Goal: Download file/media: Download file/media

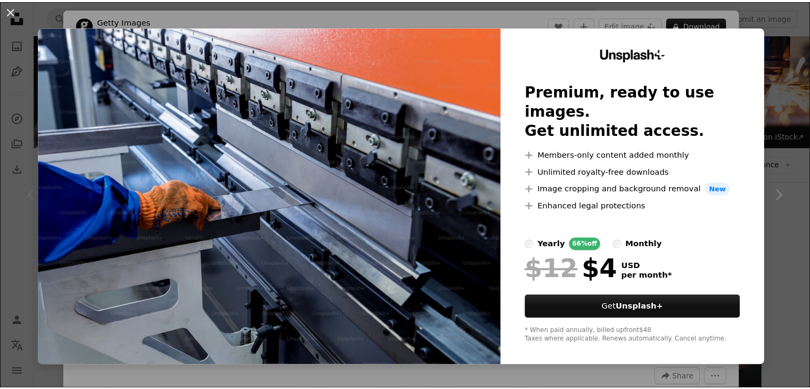
scroll to position [107, 0]
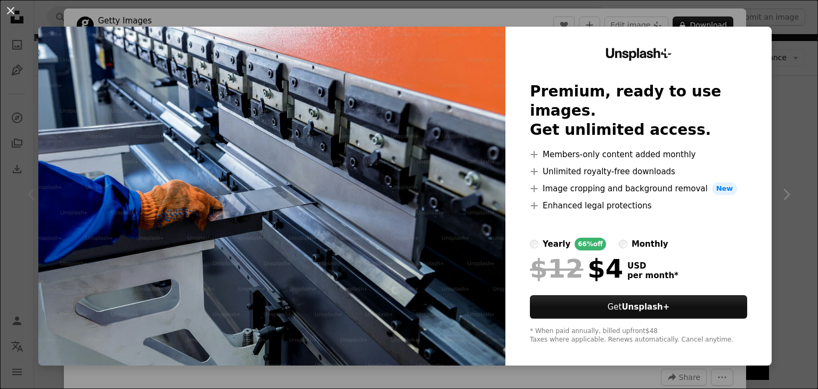
click at [780, 126] on div "An X shape Unsplash+ Premium, ready to use images. Get unlimited access. A plus…" at bounding box center [409, 194] width 818 height 389
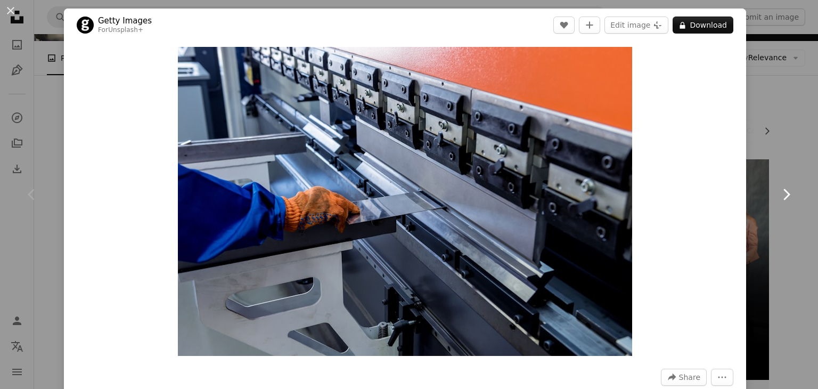
click at [772, 153] on link "Chevron right" at bounding box center [786, 194] width 64 height 102
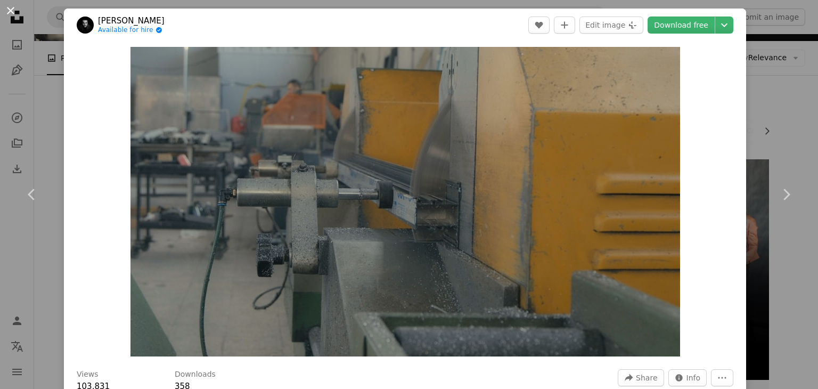
click at [6, 10] on button "An X shape" at bounding box center [10, 10] width 13 height 13
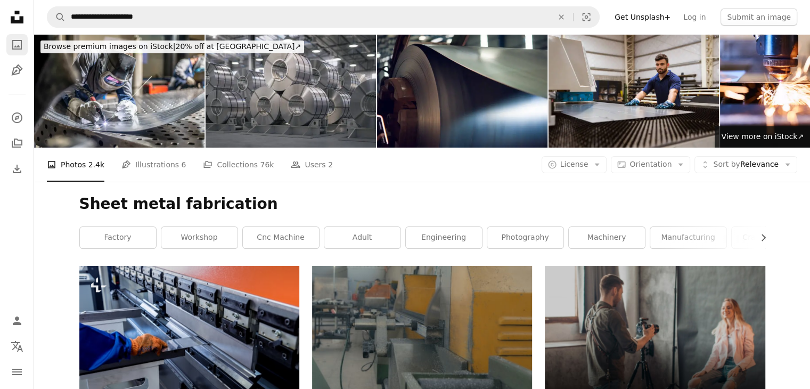
click at [18, 46] on icon "Photos" at bounding box center [17, 45] width 10 height 10
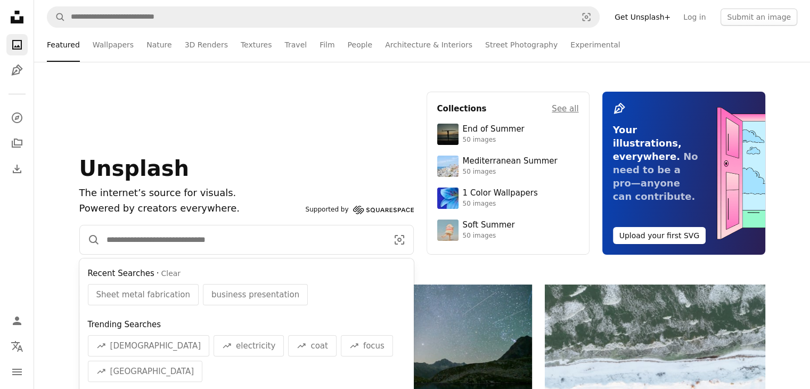
click at [238, 241] on input "Find visuals sitewide" at bounding box center [242, 239] width 285 height 29
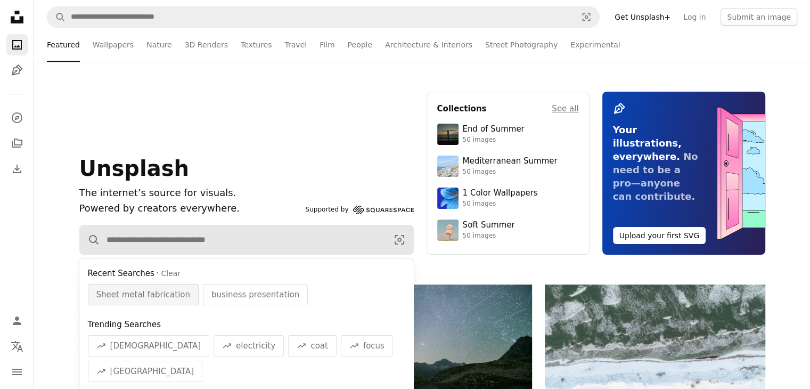
click at [149, 292] on span "Sheet metal fabrication" at bounding box center [143, 294] width 94 height 13
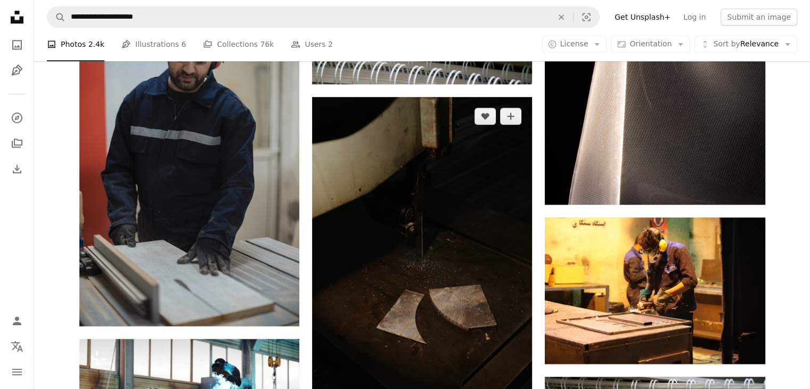
scroll to position [959, 0]
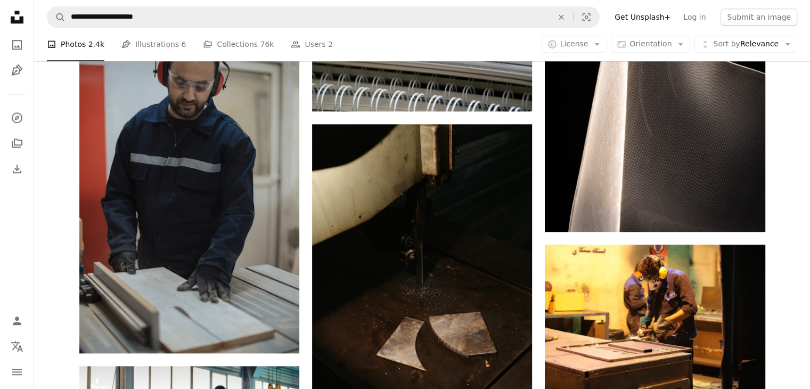
click at [790, 132] on div "Plus sign for Unsplash+ A heart A plus sign Getty Images For Unsplash+ A lock D…" at bounding box center [422, 85] width 776 height 1557
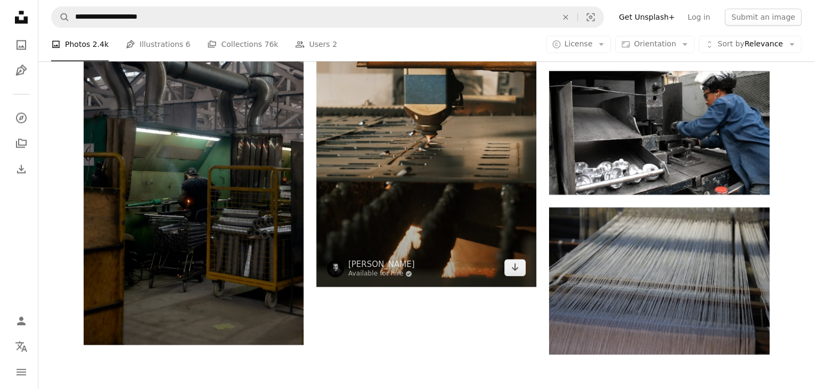
scroll to position [1491, 0]
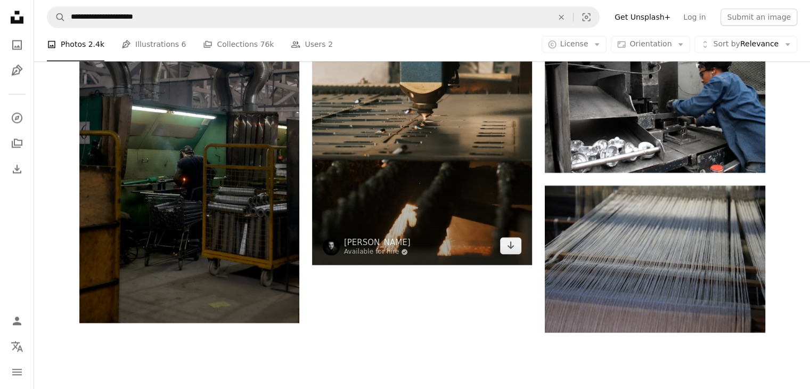
click at [487, 196] on img at bounding box center [422, 99] width 220 height 330
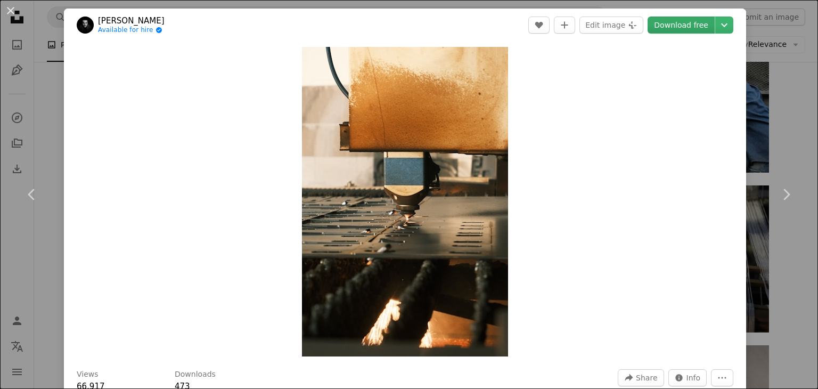
click at [672, 28] on link "Download free" at bounding box center [681, 25] width 67 height 17
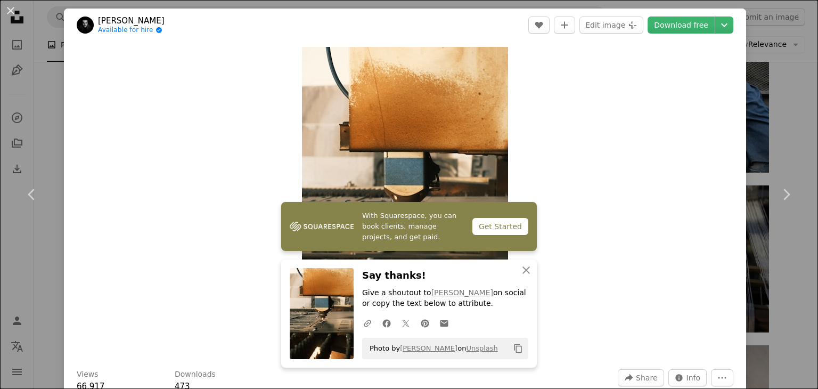
click at [583, 87] on div "Zoom in" at bounding box center [405, 202] width 682 height 320
click at [48, 139] on div "An X shape Chevron left Chevron right With Squarespace, you can book clients, m…" at bounding box center [409, 194] width 818 height 389
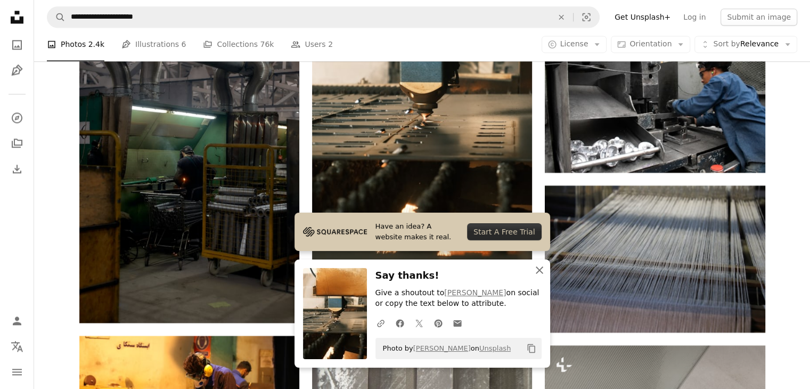
click at [537, 267] on icon "An X shape" at bounding box center [539, 270] width 13 height 13
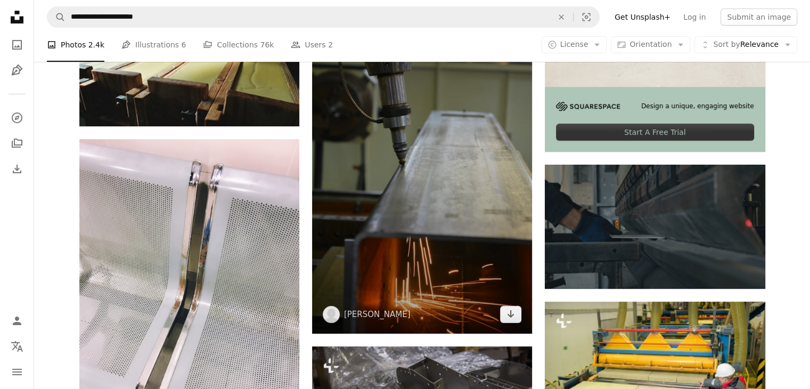
scroll to position [426, 0]
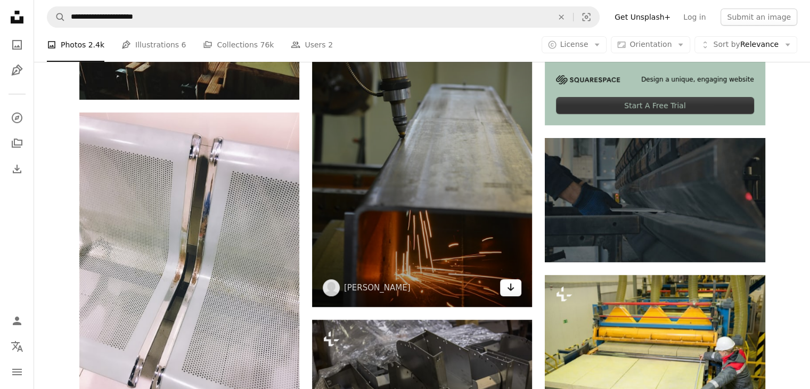
click at [510, 285] on icon "Arrow pointing down" at bounding box center [511, 287] width 9 height 13
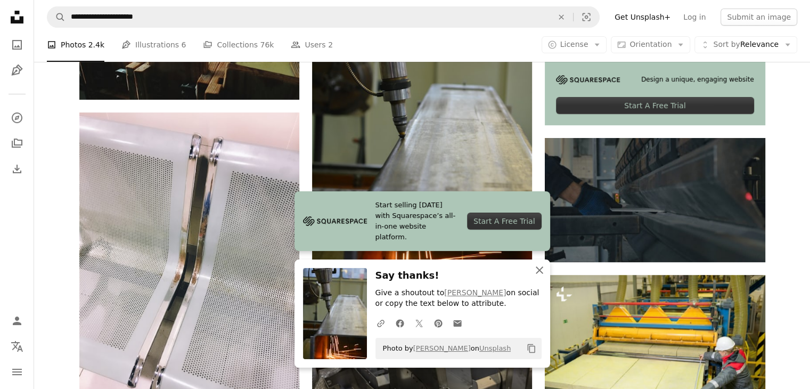
click at [542, 269] on icon "An X shape" at bounding box center [539, 270] width 13 height 13
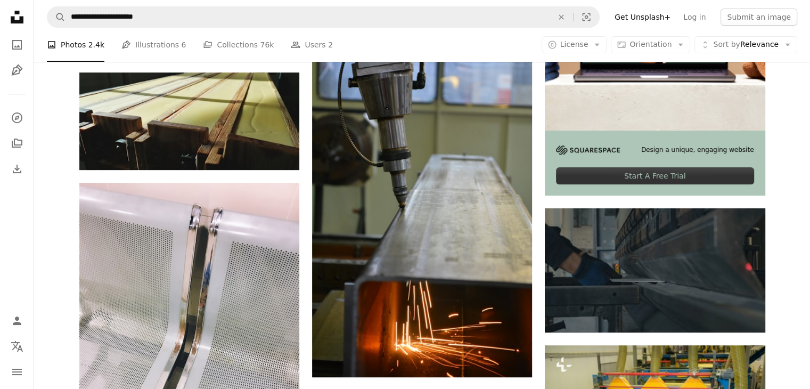
scroll to position [373, 0]
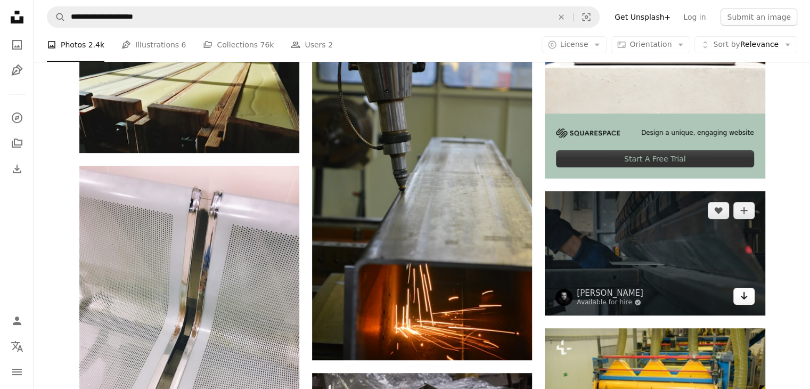
click at [746, 297] on icon "Download" at bounding box center [743, 295] width 7 height 7
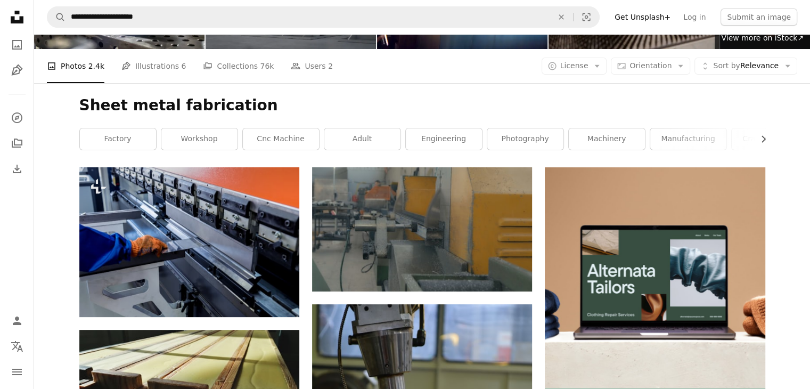
scroll to position [0, 0]
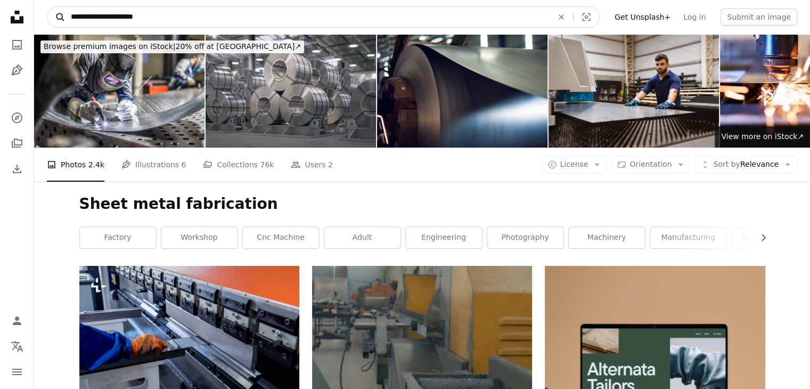
drag, startPoint x: 183, startPoint y: 18, endPoint x: 64, endPoint y: 22, distance: 119.4
click at [64, 22] on form "**********" at bounding box center [323, 16] width 553 height 21
type input "**********"
click button "A magnifying glass" at bounding box center [56, 17] width 18 height 20
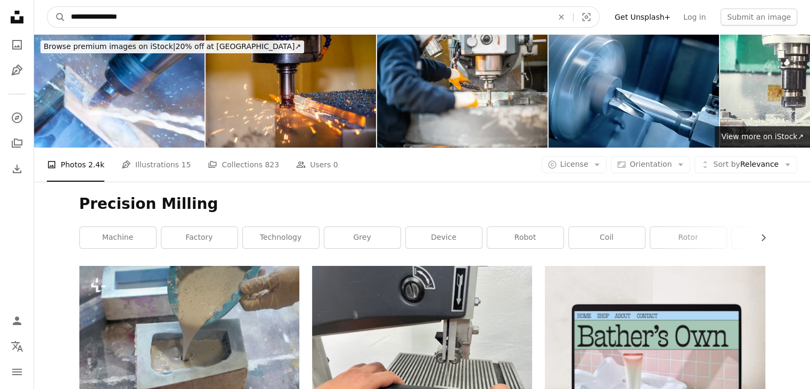
drag, startPoint x: 135, startPoint y: 15, endPoint x: 67, endPoint y: 23, distance: 68.6
click at [67, 23] on input "**********" at bounding box center [308, 17] width 484 height 20
type input "*******"
click button "A magnifying glass" at bounding box center [56, 17] width 18 height 20
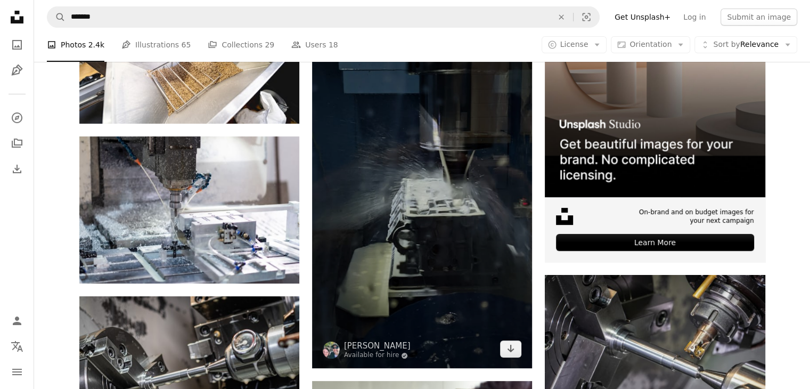
scroll to position [320, 0]
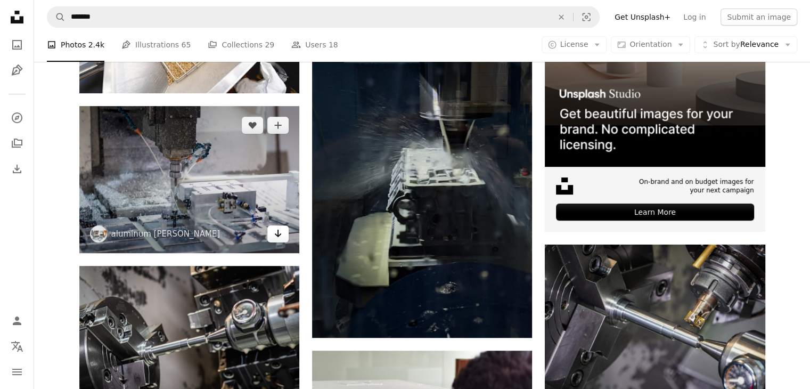
click at [284, 235] on link "Arrow pointing down" at bounding box center [277, 233] width 21 height 17
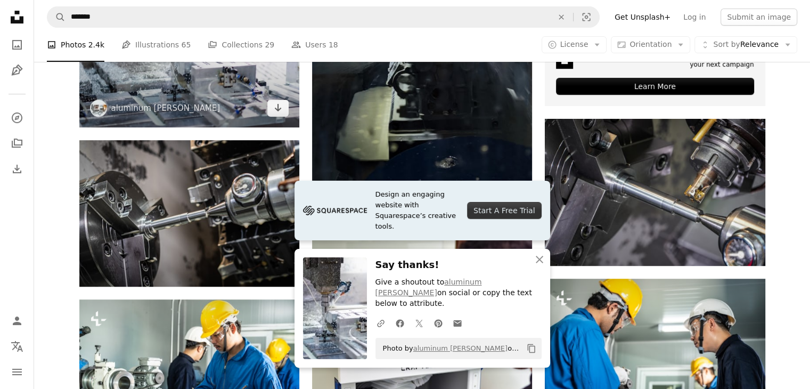
scroll to position [479, 0]
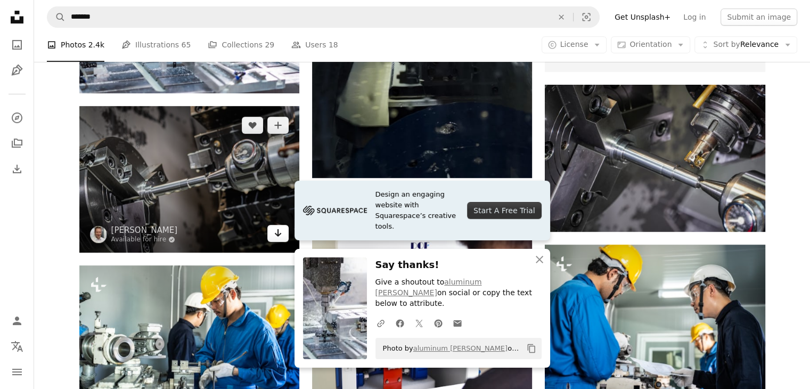
click at [276, 234] on icon "Download" at bounding box center [278, 232] width 7 height 7
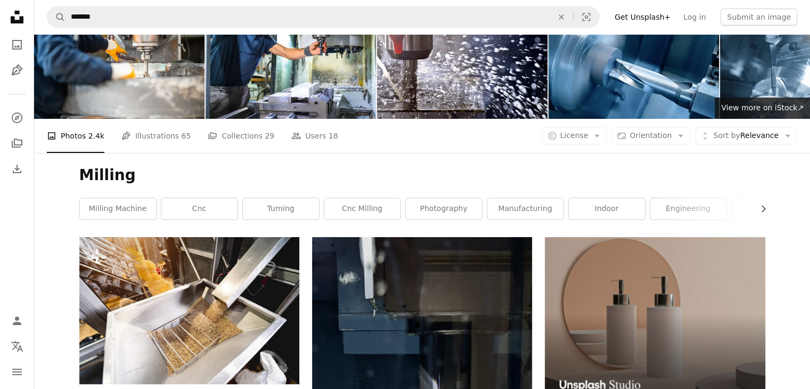
scroll to position [53, 0]
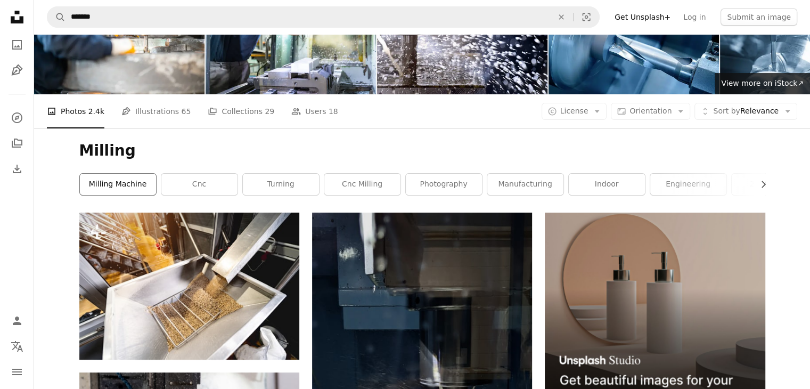
click at [128, 186] on link "milling machine" at bounding box center [118, 184] width 76 height 21
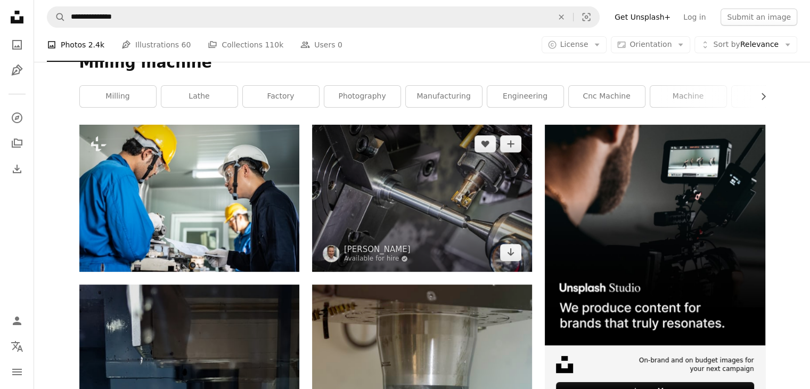
scroll to position [160, 0]
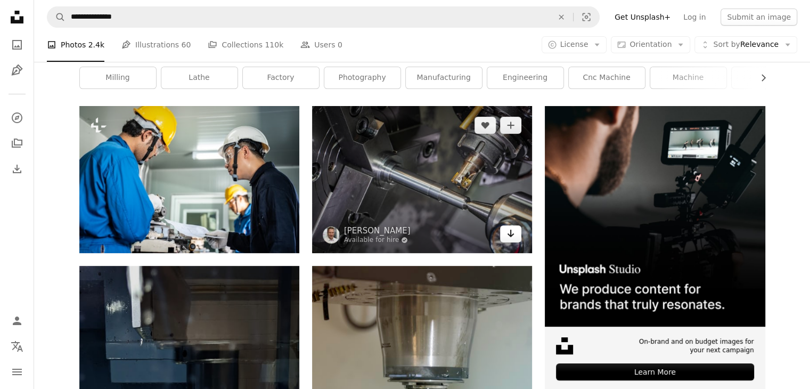
click at [512, 235] on icon "Download" at bounding box center [511, 233] width 7 height 7
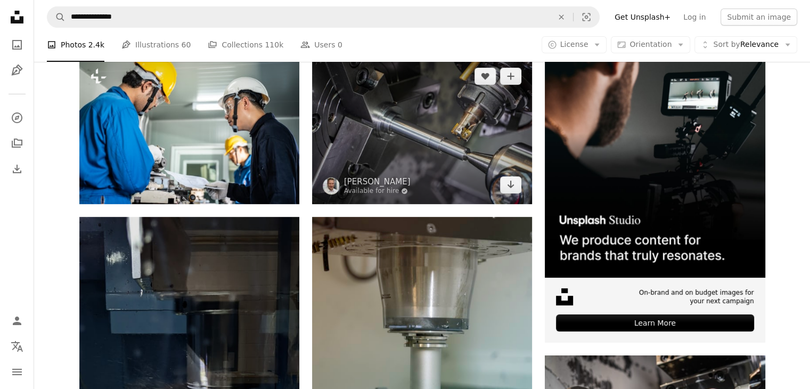
scroll to position [0, 0]
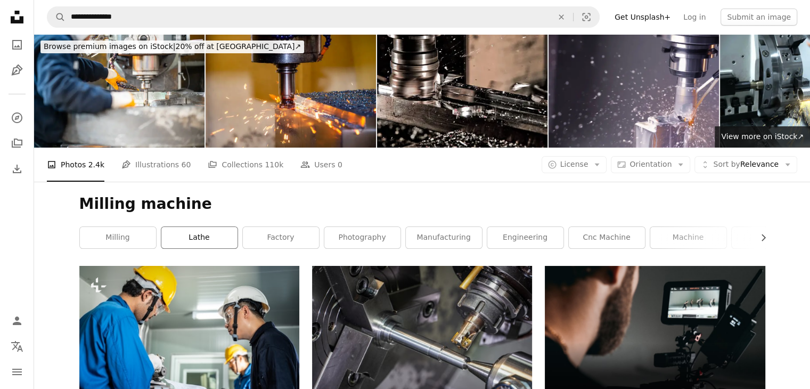
click at [215, 239] on link "lathe" at bounding box center [199, 237] width 76 height 21
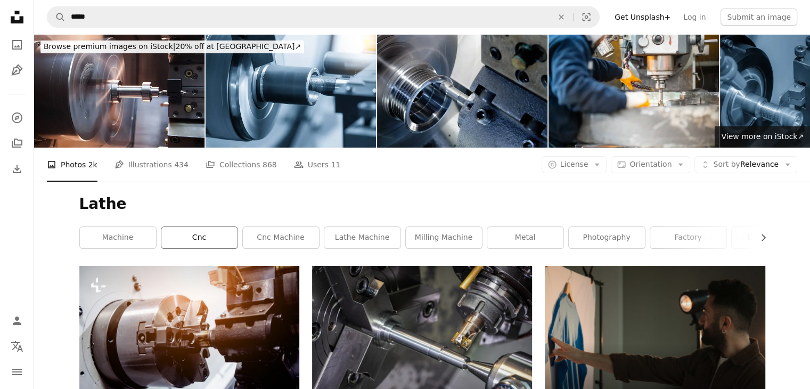
click at [214, 235] on link "cnc" at bounding box center [199, 237] width 76 height 21
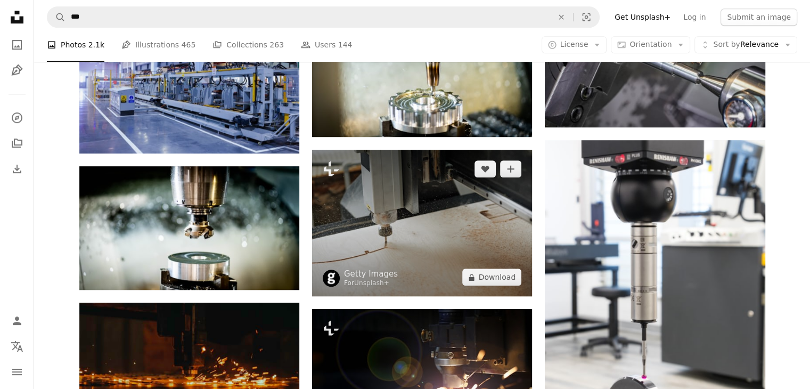
scroll to position [586, 0]
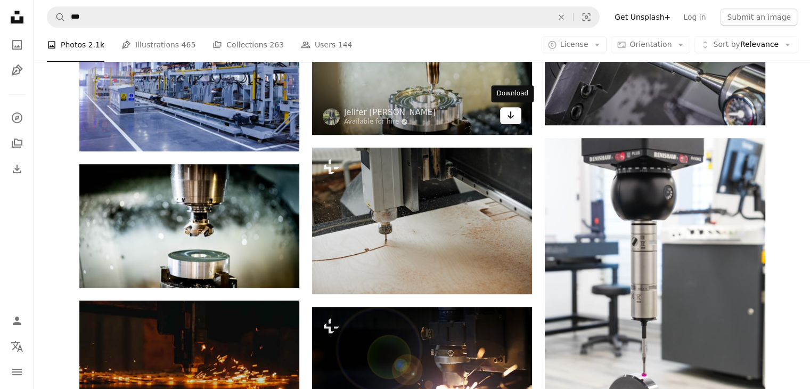
click at [511, 119] on icon "Arrow pointing down" at bounding box center [511, 115] width 9 height 13
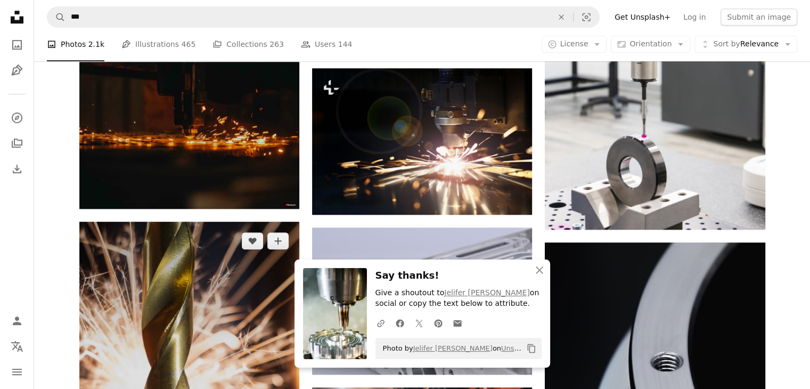
scroll to position [799, 0]
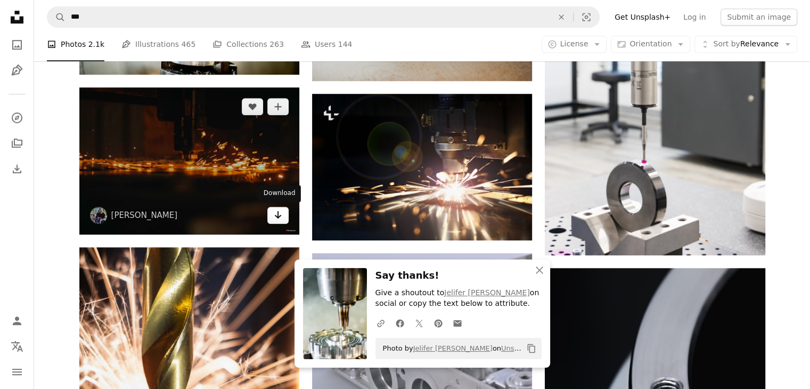
click at [279, 215] on icon "Arrow pointing down" at bounding box center [278, 214] width 9 height 13
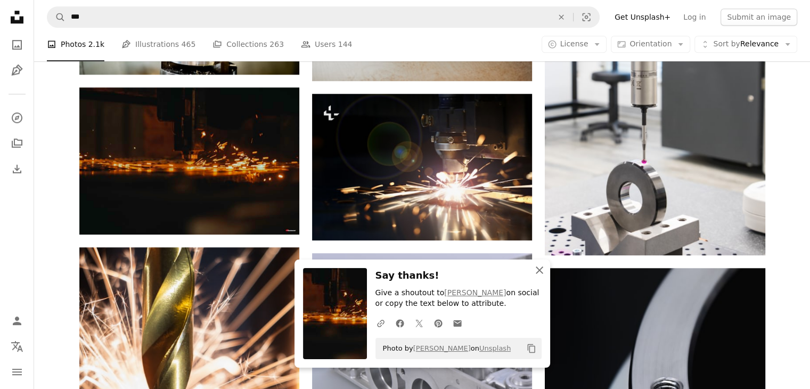
click at [534, 271] on icon "An X shape" at bounding box center [539, 270] width 13 height 13
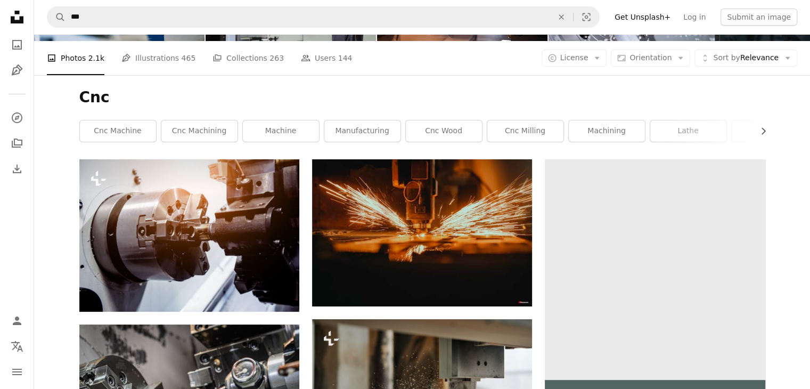
scroll to position [0, 0]
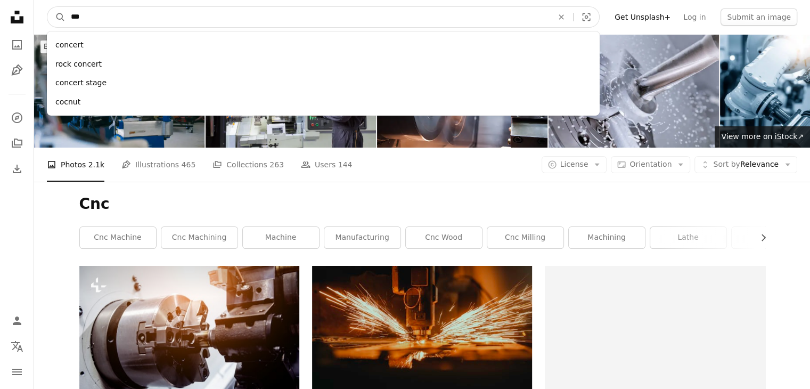
drag, startPoint x: 140, startPoint y: 18, endPoint x: 70, endPoint y: 19, distance: 69.8
click at [70, 19] on input "***" at bounding box center [308, 17] width 484 height 20
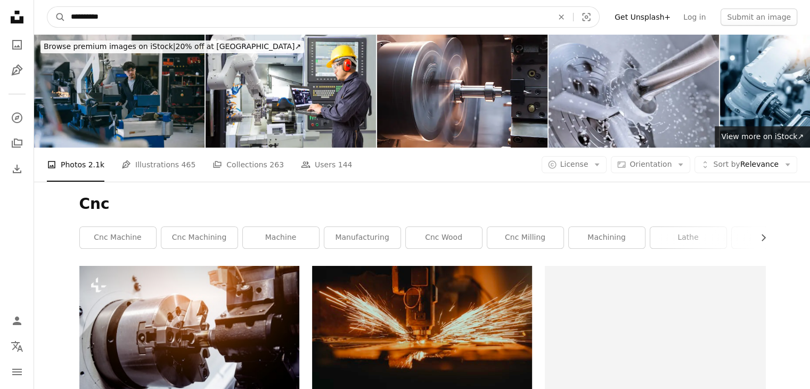
type input "**********"
click button "A magnifying glass" at bounding box center [56, 17] width 18 height 20
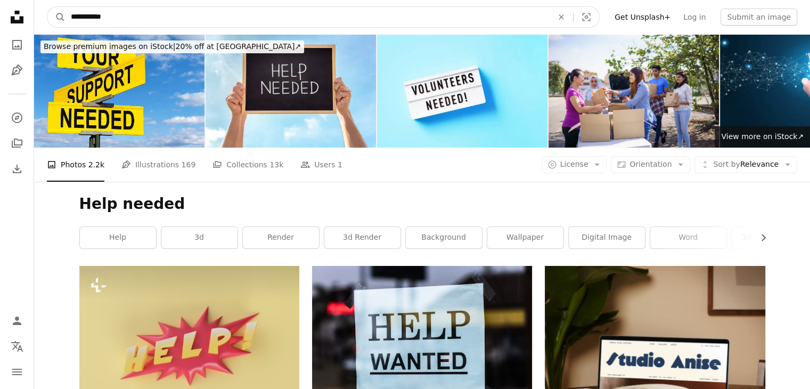
drag, startPoint x: 132, startPoint y: 15, endPoint x: 68, endPoint y: 20, distance: 64.1
click at [68, 20] on input "**********" at bounding box center [308, 17] width 484 height 20
type input "**********"
click button "A magnifying glass" at bounding box center [56, 17] width 18 height 20
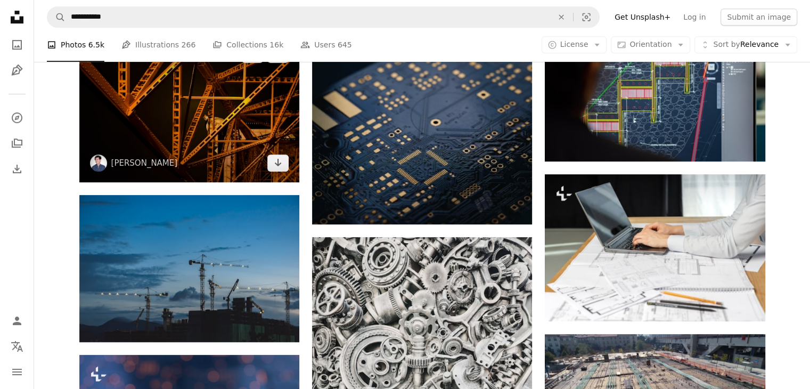
scroll to position [533, 0]
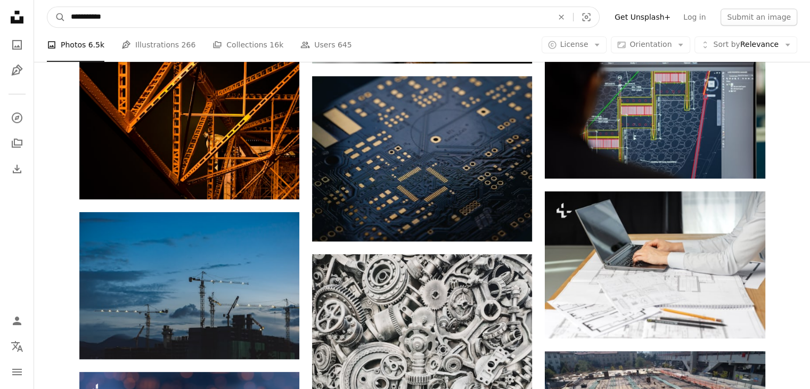
drag, startPoint x: 141, startPoint y: 18, endPoint x: 70, endPoint y: 27, distance: 72.0
click at [70, 27] on form "**********" at bounding box center [323, 16] width 553 height 21
type input "**********"
click button "A magnifying glass" at bounding box center [56, 17] width 18 height 20
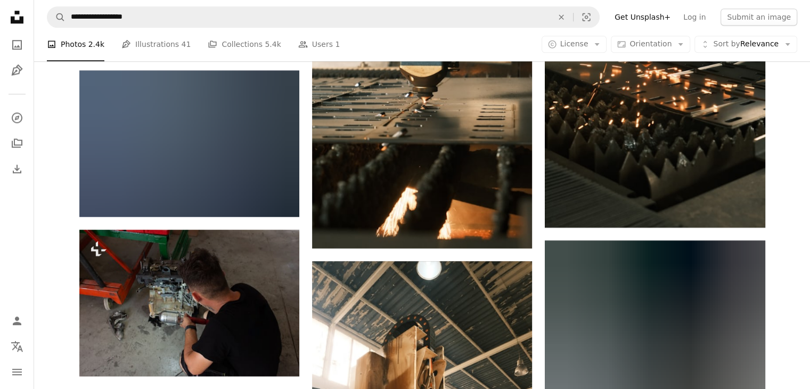
scroll to position [692, 0]
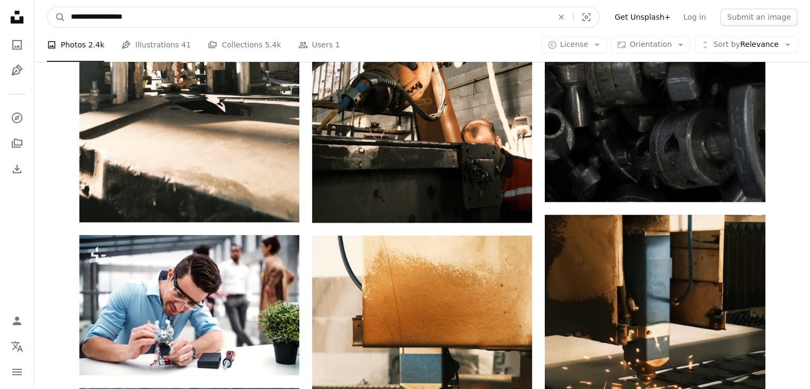
drag, startPoint x: 146, startPoint y: 16, endPoint x: 71, endPoint y: 22, distance: 75.4
click at [71, 22] on input "**********" at bounding box center [308, 17] width 484 height 20
type input "**********"
click button "A magnifying glass" at bounding box center [56, 17] width 18 height 20
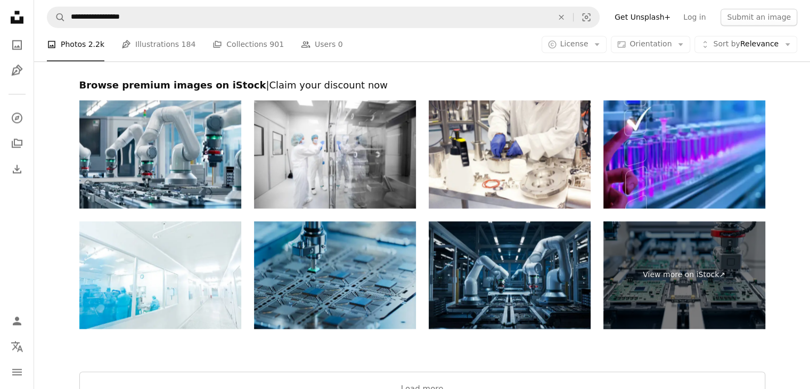
scroll to position [1651, 0]
